Goal: Task Accomplishment & Management: Manage account settings

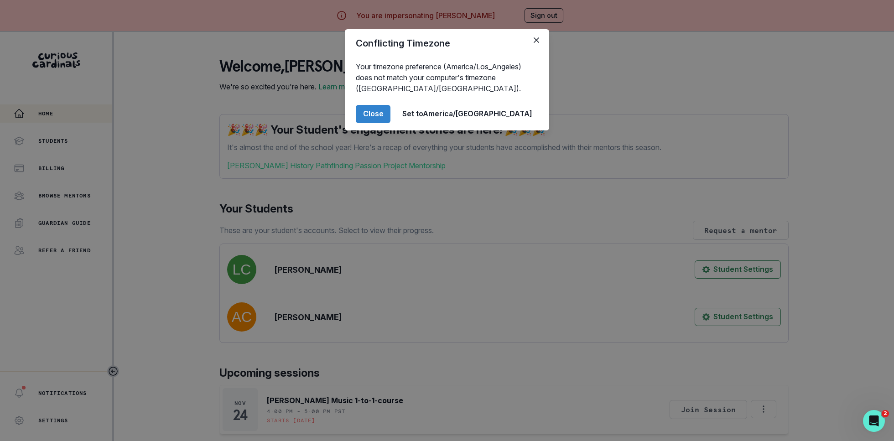
click at [161, 174] on div "Conflicting Timezone Your timezone preference (America/Los_Angeles) does not ma…" at bounding box center [447, 220] width 894 height 441
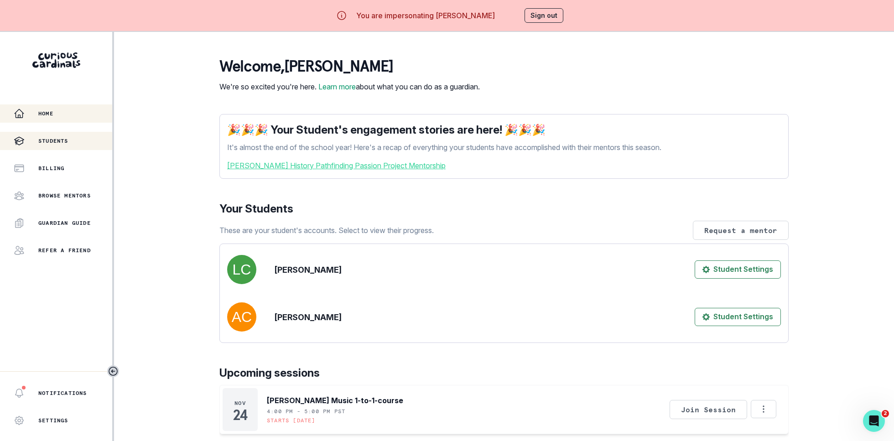
click at [71, 138] on div "Students" at bounding box center [63, 140] width 98 height 11
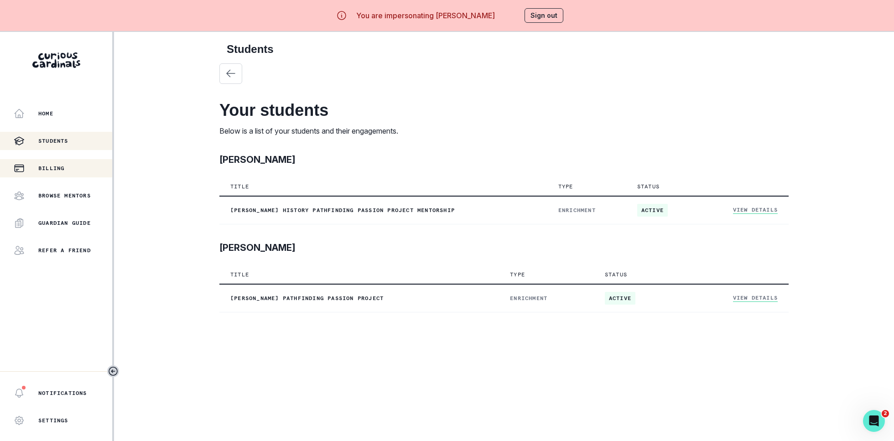
click at [72, 170] on div "Billing" at bounding box center [63, 168] width 98 height 11
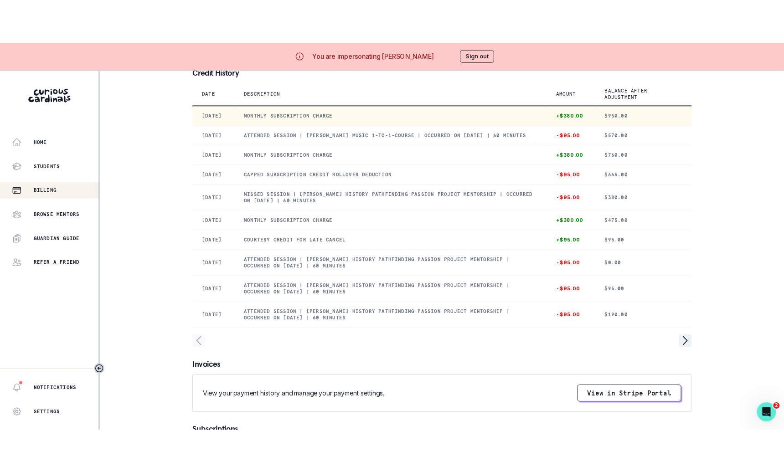
scroll to position [68, 0]
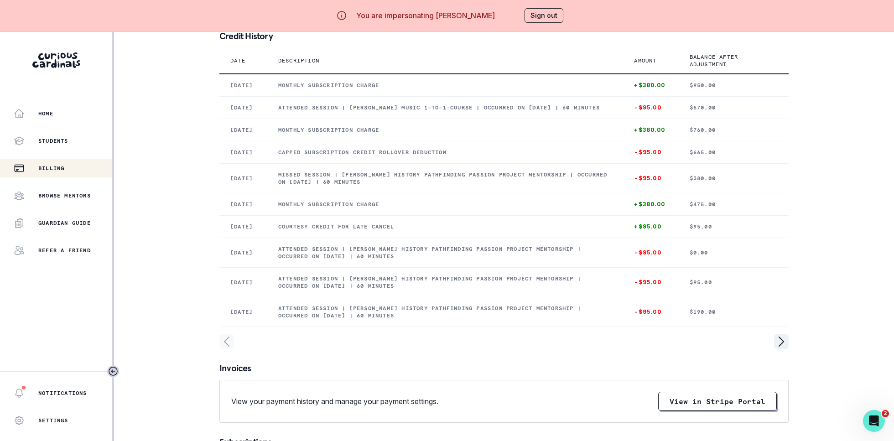
click at [536, 21] on button "Sign out" at bounding box center [543, 15] width 39 height 15
